Goal: Information Seeking & Learning: Learn about a topic

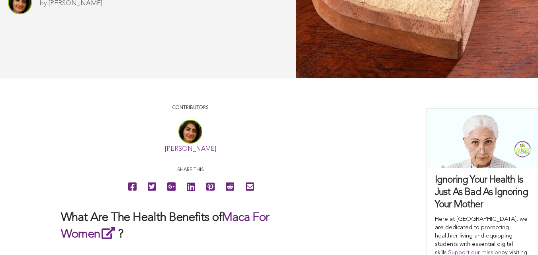
scroll to position [108, 0]
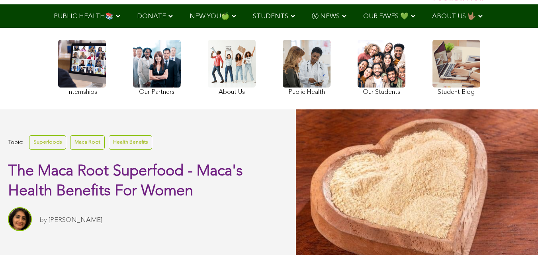
click at [303, 11] on link "Ⓥ NEWS" at bounding box center [328, 15] width 51 height 23
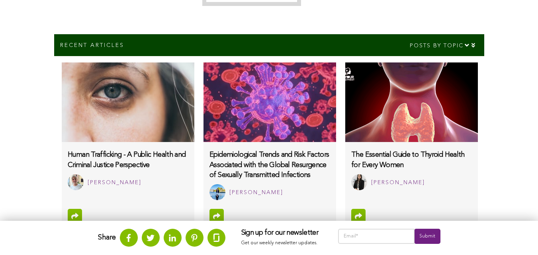
scroll to position [557, 0]
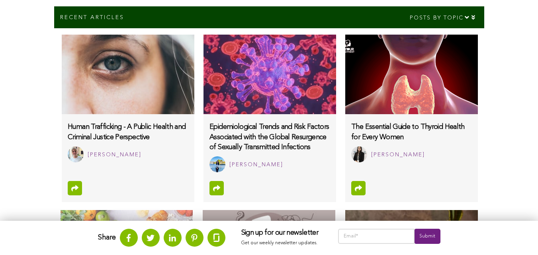
click at [203, 52] on img at bounding box center [269, 75] width 132 height 80
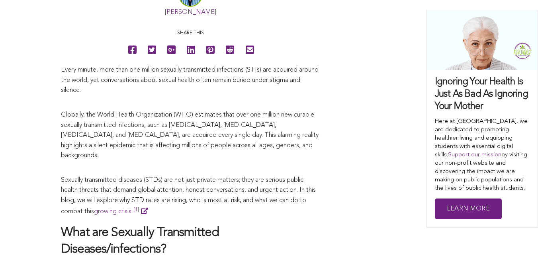
scroll to position [495, 0]
